Goal: Task Accomplishment & Management: Manage account settings

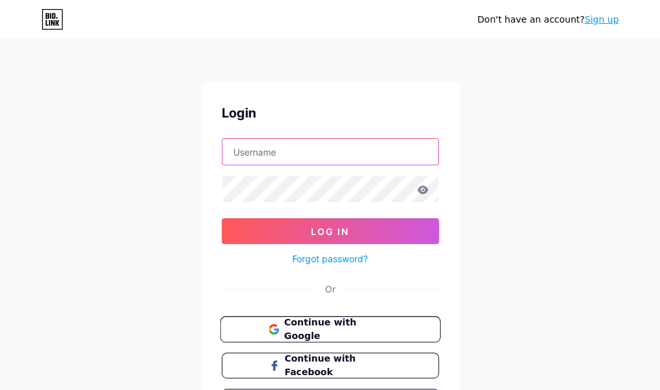
type input "[EMAIL_ADDRESS][DOMAIN_NAME]"
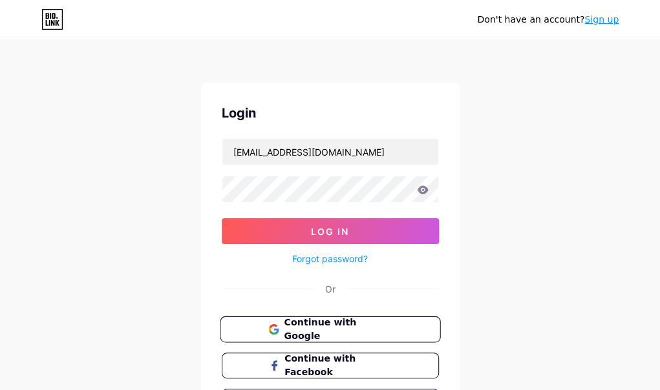
click at [337, 329] on span "Continue with Google" at bounding box center [338, 330] width 108 height 28
